Goal: Find specific page/section: Find specific page/section

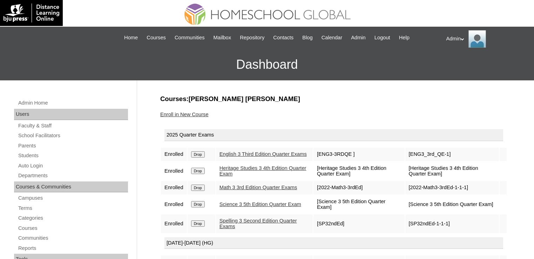
scroll to position [2, 0]
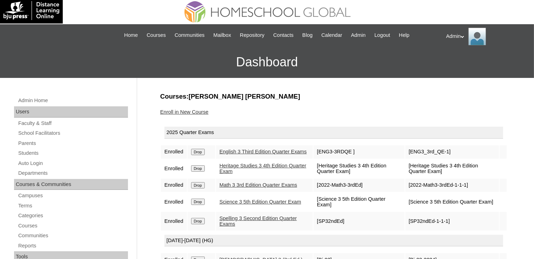
drag, startPoint x: 0, startPoint y: 0, endPoint x: 35, endPoint y: 147, distance: 151.1
click at [34, 151] on link "Students" at bounding box center [73, 153] width 111 height 9
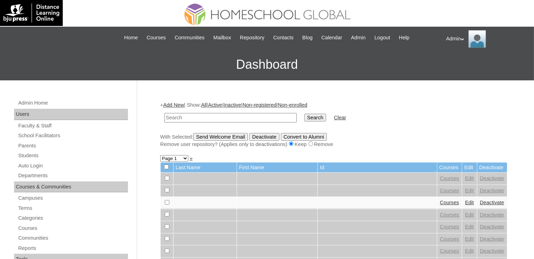
click at [220, 116] on input "text" at bounding box center [231, 117] width 132 height 9
type input "[PERSON_NAME]"
click at [305, 121] on input "Search" at bounding box center [316, 118] width 22 height 8
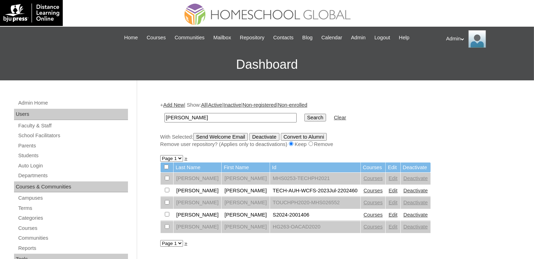
click at [364, 213] on link "Courses" at bounding box center [373, 215] width 19 height 6
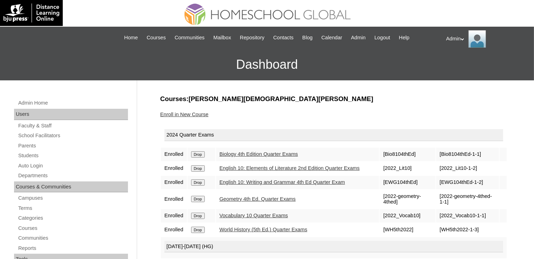
scroll to position [65, 0]
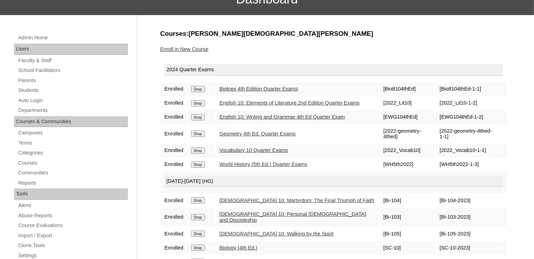
click at [293, 136] on link "Geometry 4th Ed. Quarter Exams" at bounding box center [258, 134] width 76 height 6
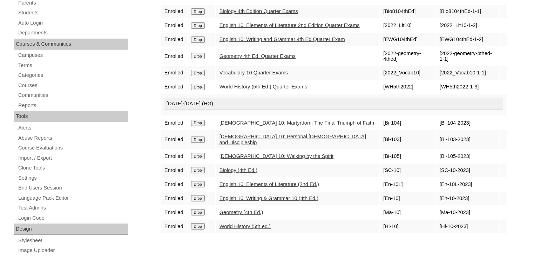
scroll to position [146, 0]
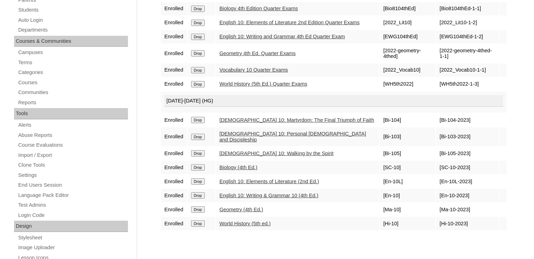
click at [246, 165] on link "Biology (4th Ed.)" at bounding box center [239, 168] width 38 height 6
click at [254, 9] on link "Biology 4th Edition Quarter Exams" at bounding box center [259, 9] width 79 height 6
click at [251, 7] on link "Biology 4th Edition Quarter Exams" at bounding box center [259, 9] width 79 height 6
click at [236, 221] on link "World History (5th ed.)" at bounding box center [245, 224] width 51 height 6
click at [273, 87] on link "World History (5th Ed.) Quarter Exams" at bounding box center [264, 84] width 88 height 6
